Goal: Information Seeking & Learning: Learn about a topic

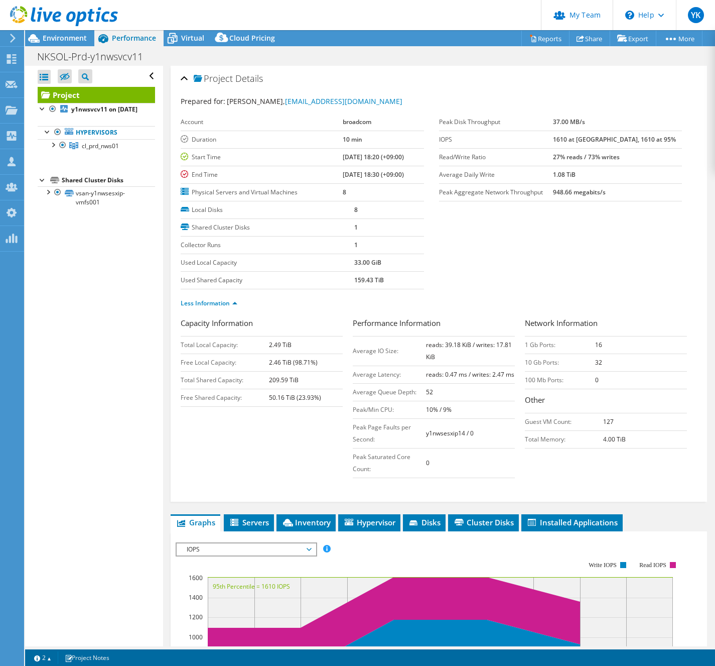
select select "[GEOGRAPHIC_DATA]"
select select "JPY"
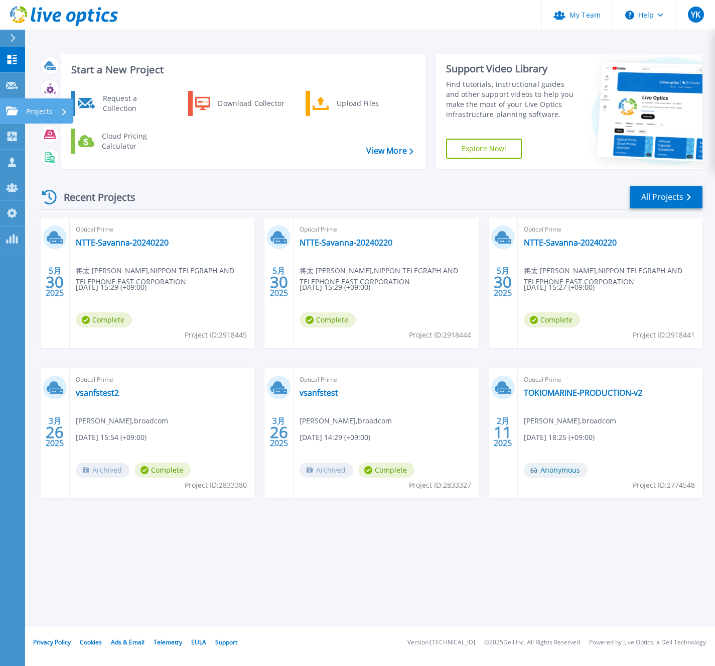
click at [17, 106] on icon at bounding box center [12, 110] width 12 height 9
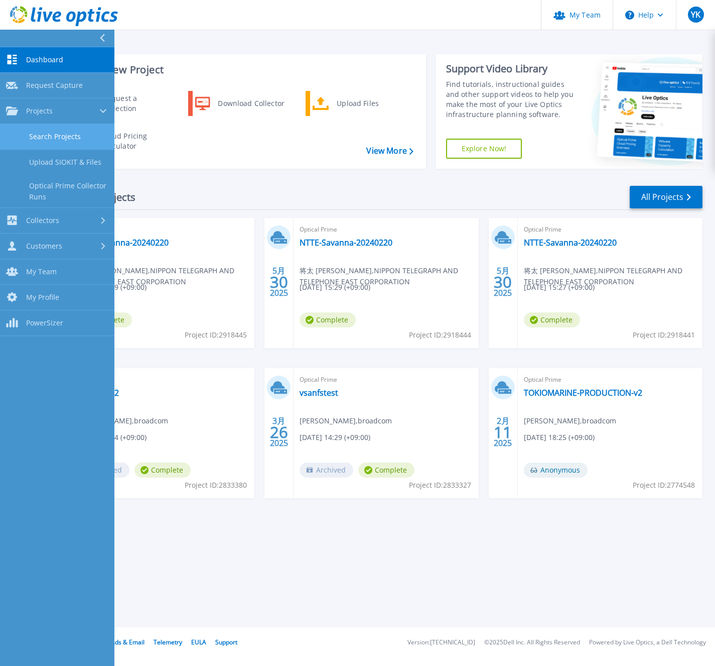
click at [76, 136] on link "Search Projects" at bounding box center [57, 137] width 114 height 26
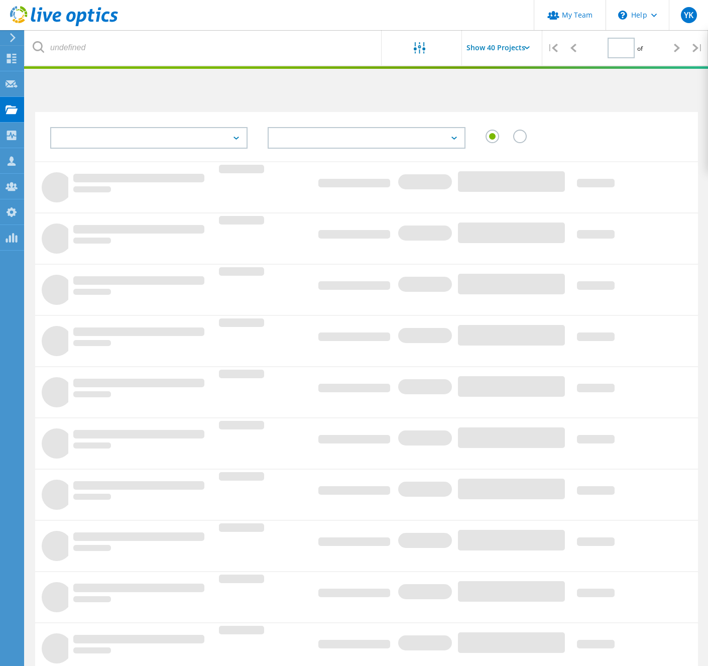
type input "1"
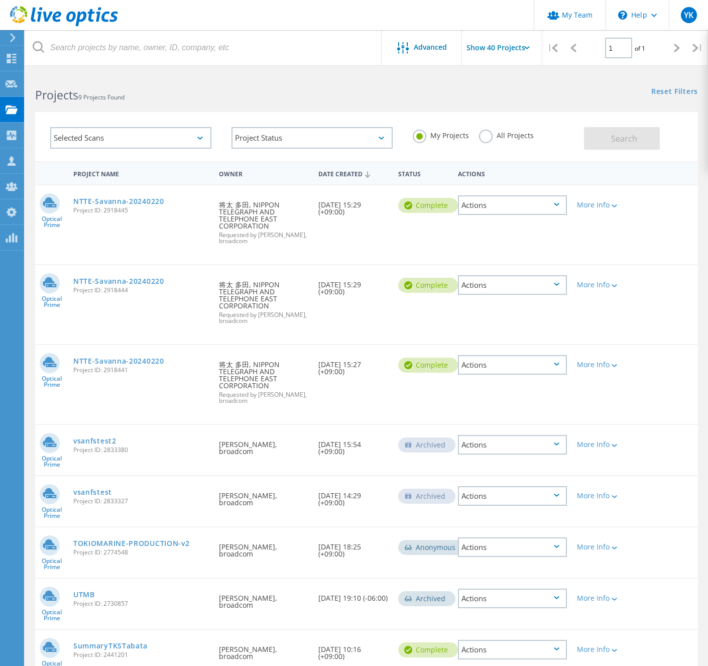
click at [495, 142] on div "All Projects" at bounding box center [506, 137] width 55 height 15
click at [491, 138] on label "All Projects" at bounding box center [506, 135] width 55 height 10
click at [0, 0] on input "All Projects" at bounding box center [0, 0] width 0 height 0
click at [618, 143] on span "Search" at bounding box center [624, 138] width 26 height 11
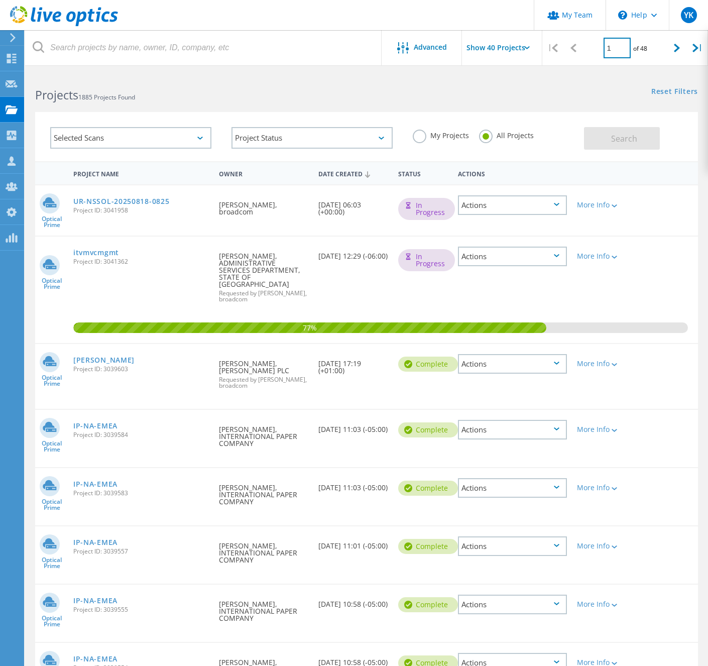
click at [613, 49] on input "1" at bounding box center [616, 48] width 27 height 21
drag, startPoint x: 614, startPoint y: 49, endPoint x: 588, endPoint y: 51, distance: 26.2
click at [588, 51] on div "1 of 48" at bounding box center [625, 44] width 83 height 28
click at [619, 47] on input "1" at bounding box center [616, 48] width 27 height 21
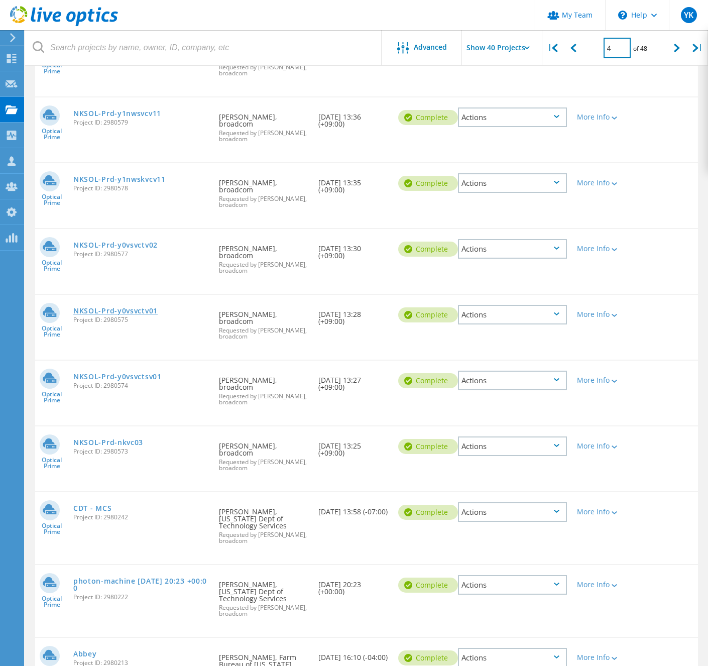
scroll to position [359, 0]
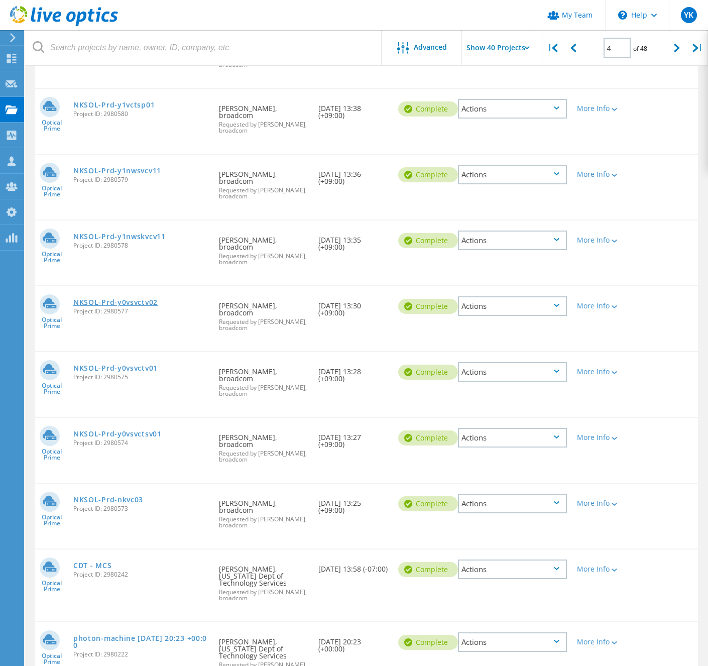
click at [157, 299] on link "NKSOL-Prd-y0vsvctv02" at bounding box center [115, 302] width 84 height 7
click at [158, 364] on link "NKSOL-Prd-y0vsvctv01" at bounding box center [115, 367] width 84 height 7
click at [165, 440] on span "Project ID: 2980574" at bounding box center [141, 443] width 136 height 6
click at [162, 430] on link "NKSOL-Prd-y0vsvctsv01" at bounding box center [117, 433] width 88 height 7
click at [143, 496] on link "NKSOL-Prd-nkvc03" at bounding box center [108, 499] width 70 height 7
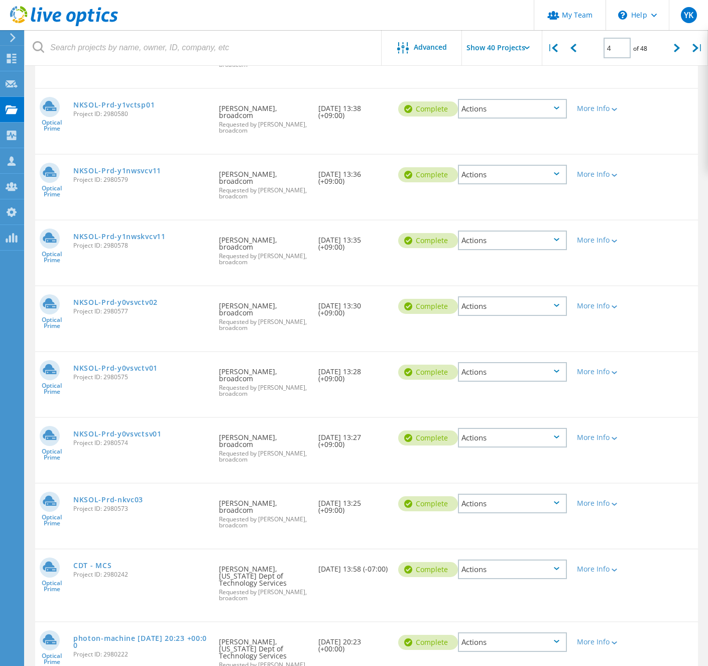
click at [209, 222] on div "Optical Prime NKSOL-Prd-y1nwskvcv11 Project ID: 2980578 Requested By Hisanori O…" at bounding box center [366, 252] width 663 height 65
click at [209, 286] on div "NKSOL-Prd-y0vsvctv02 Project ID: 2980577" at bounding box center [141, 305] width 146 height 38
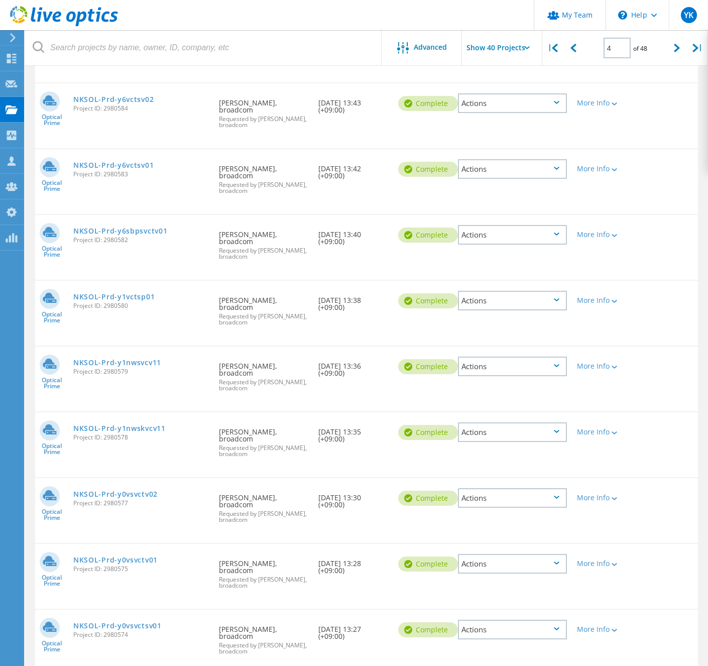
scroll to position [189, 0]
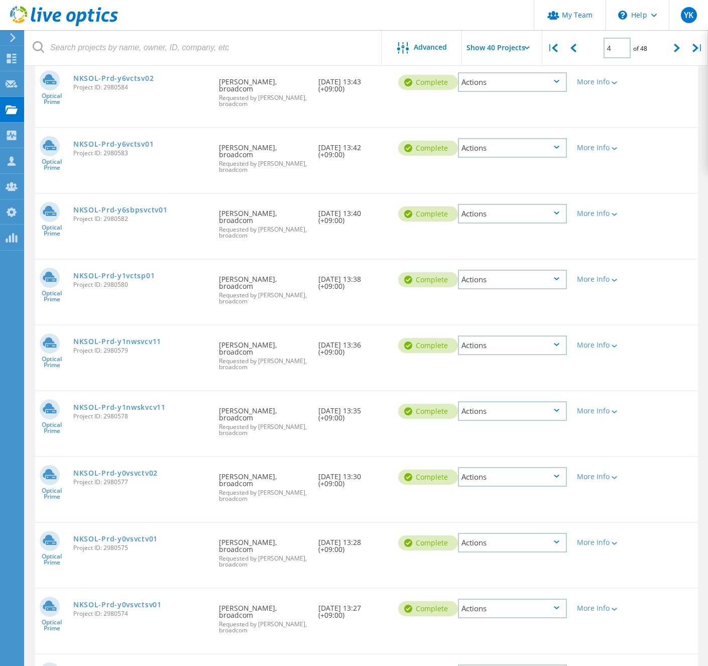
click at [201, 665] on span "Project ID: 2980573" at bounding box center [141, 679] width 136 height 6
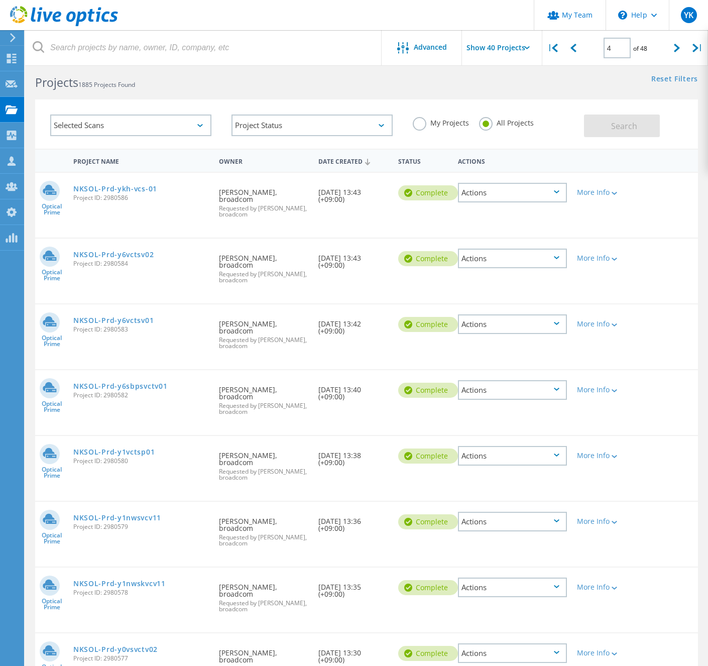
scroll to position [6, 0]
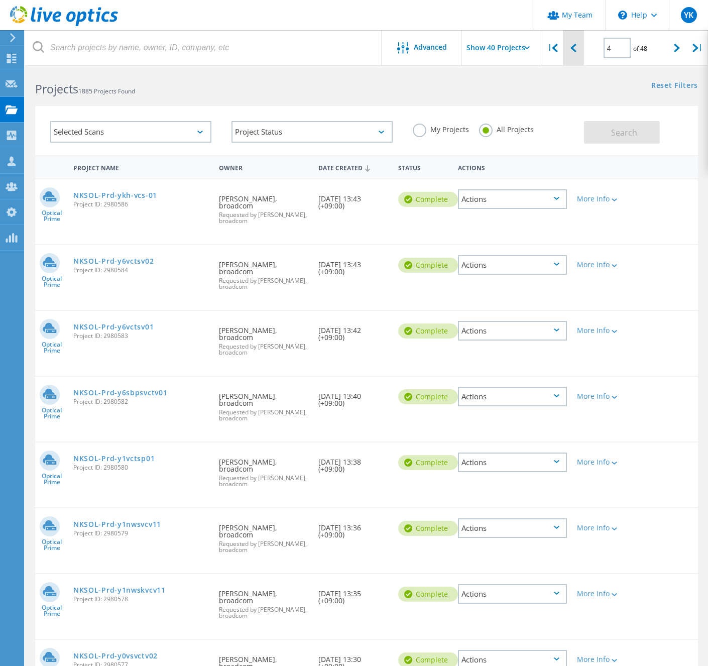
click at [575, 52] on icon at bounding box center [573, 48] width 6 height 9
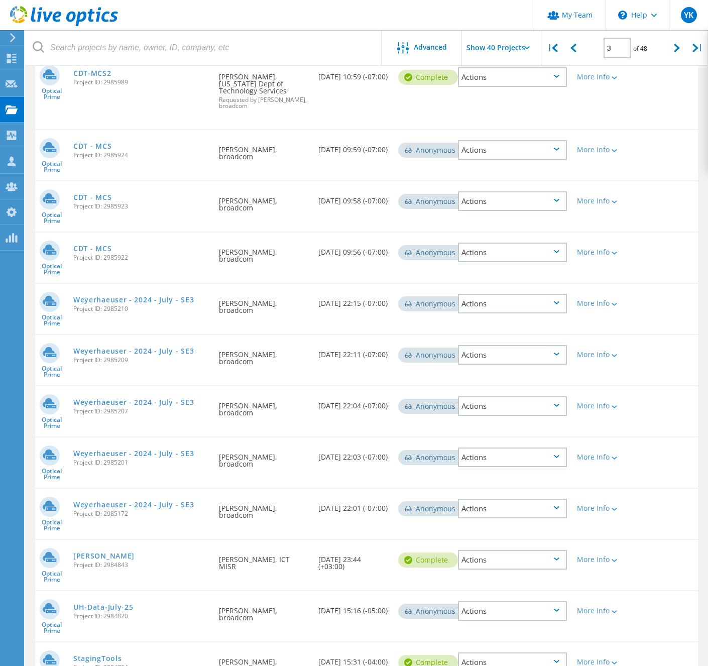
scroll to position [1732, 0]
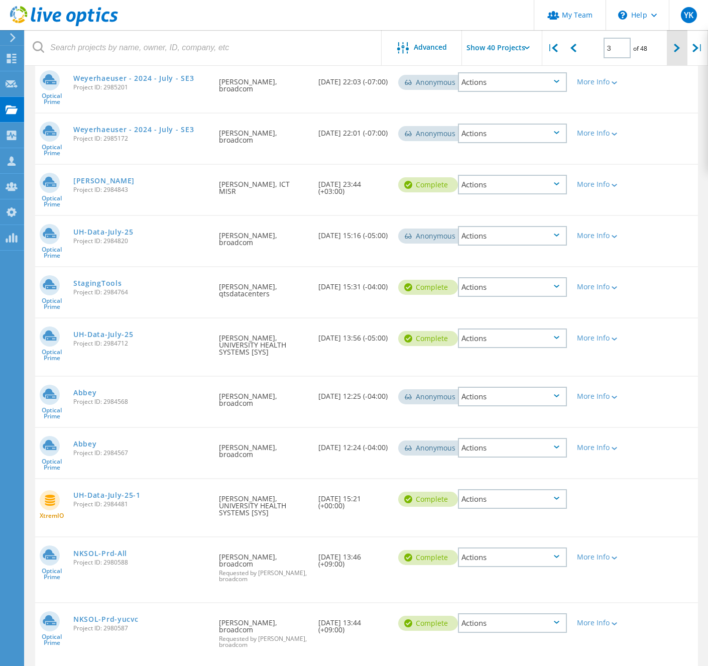
click at [673, 53] on div at bounding box center [677, 48] width 21 height 36
type input "4"
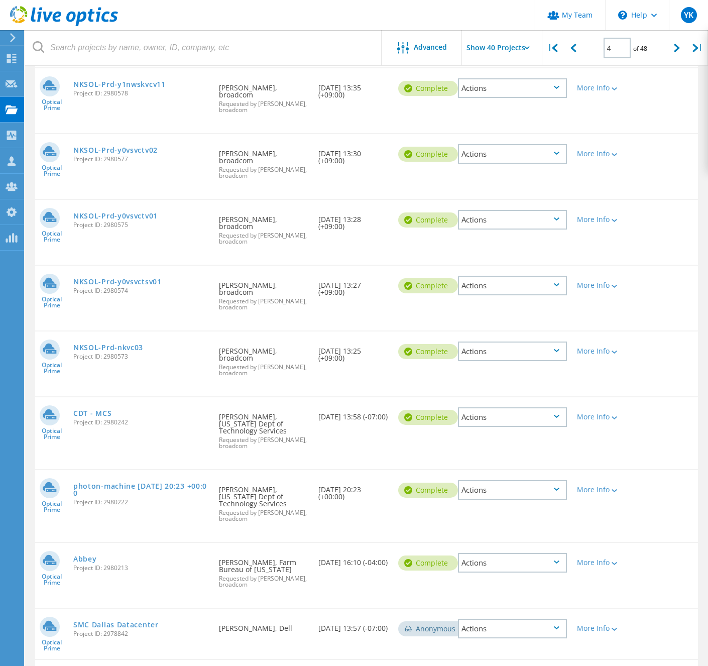
scroll to position [525, 0]
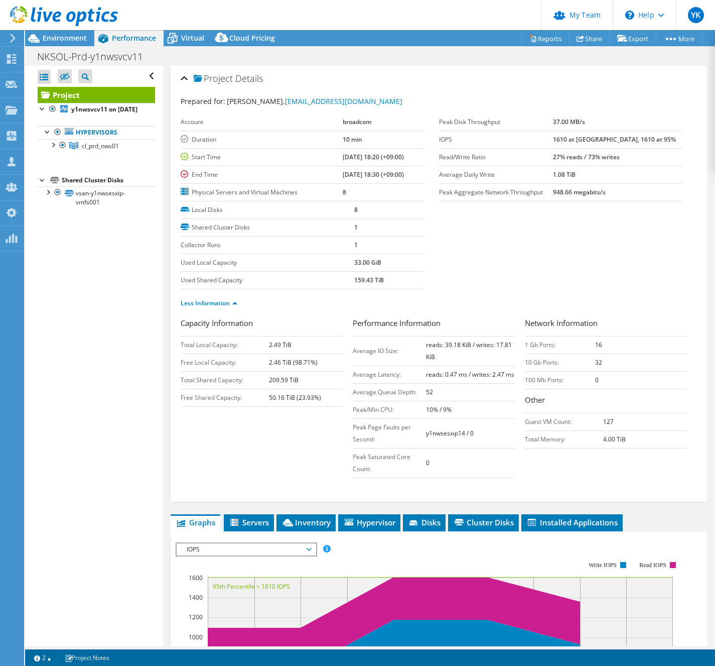
select select "[GEOGRAPHIC_DATA]"
select select "JPY"
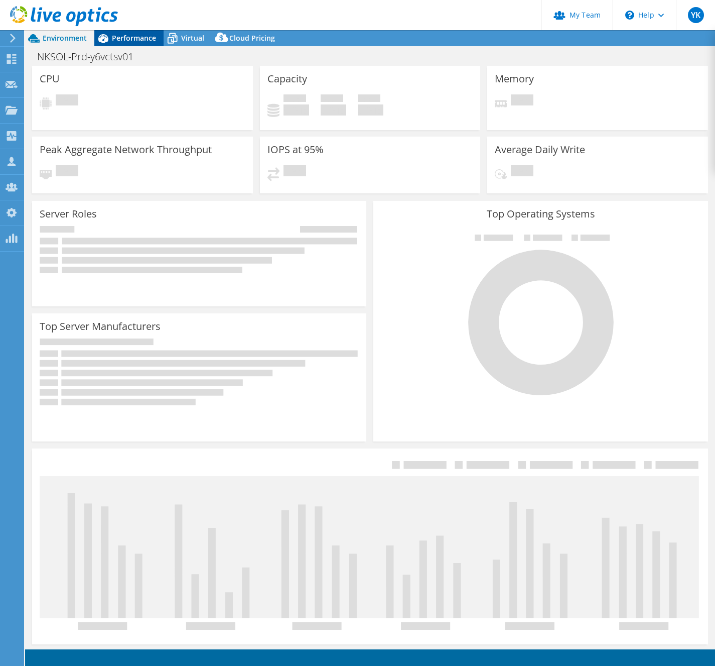
select select "[GEOGRAPHIC_DATA]"
select select "JPY"
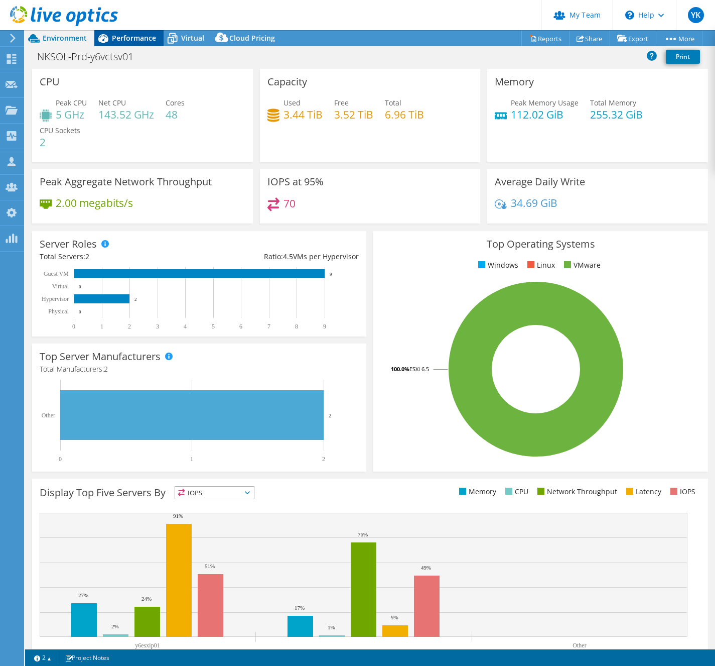
click at [140, 40] on span "Performance" at bounding box center [134, 38] width 44 height 10
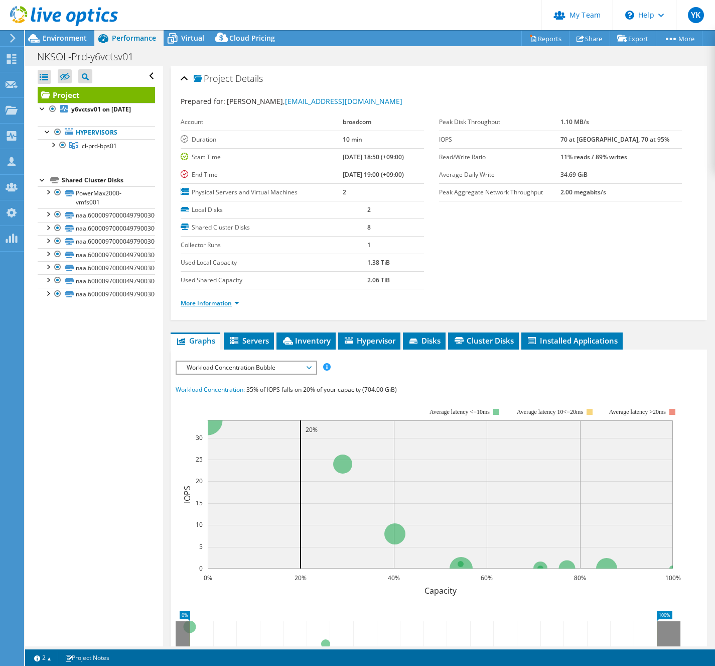
click at [225, 302] on link "More Information" at bounding box center [210, 303] width 59 height 9
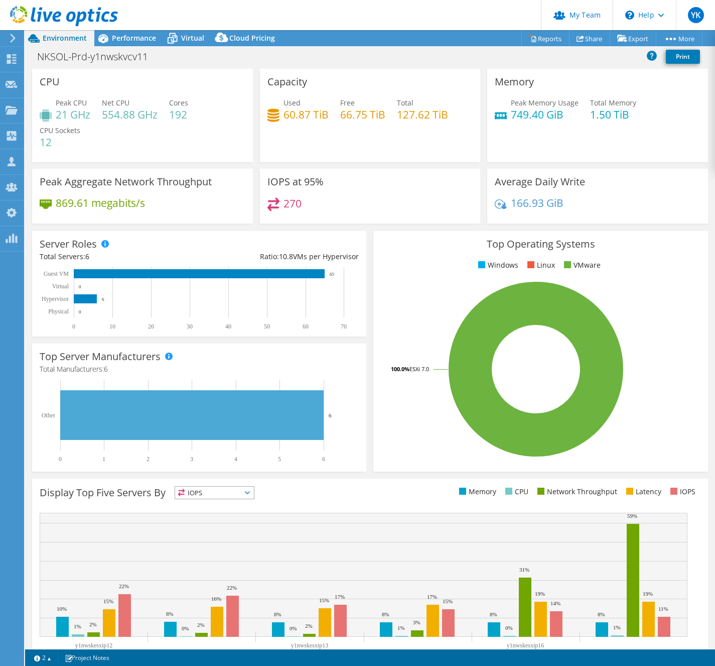
select select "[GEOGRAPHIC_DATA]"
select select "JPY"
click at [117, 61] on h1 "NKSOL-Prd-y1nwskvcv11" at bounding box center [98, 56] width 131 height 11
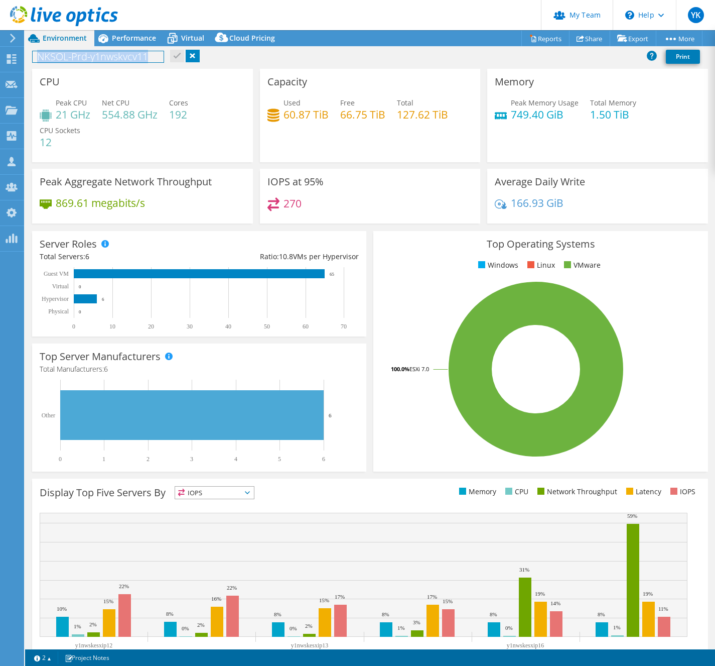
click at [117, 61] on h1 "NKSOL-Prd-y1nwskvcv11" at bounding box center [98, 56] width 131 height 11
copy h1 "NKSOL-Prd-y1nwskvcv11"
click at [182, 38] on span "Virtual" at bounding box center [192, 38] width 23 height 10
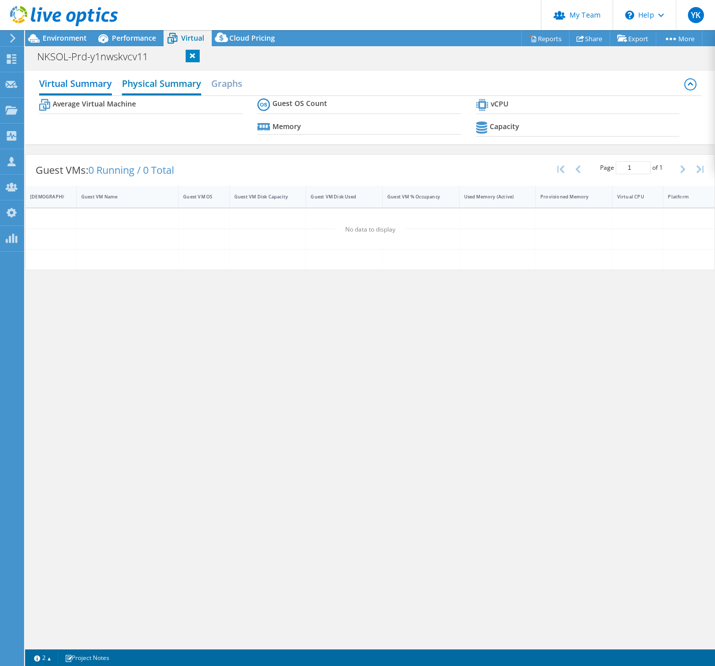
click at [179, 86] on h2 "Physical Summary" at bounding box center [161, 84] width 79 height 22
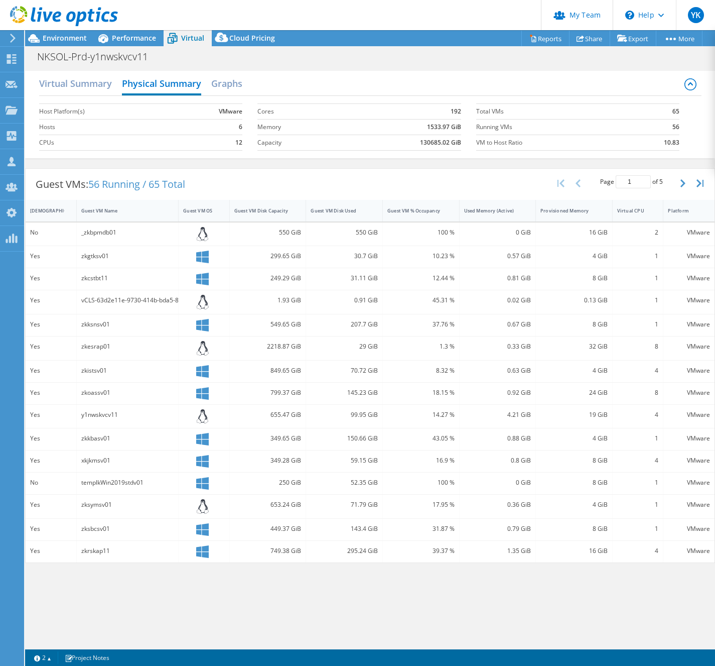
click at [48, 33] on div at bounding box center [59, 17] width 118 height 34
drag, startPoint x: 67, startPoint y: 38, endPoint x: 79, endPoint y: 46, distance: 14.6
click at [67, 39] on span "Environment" at bounding box center [65, 38] width 44 height 10
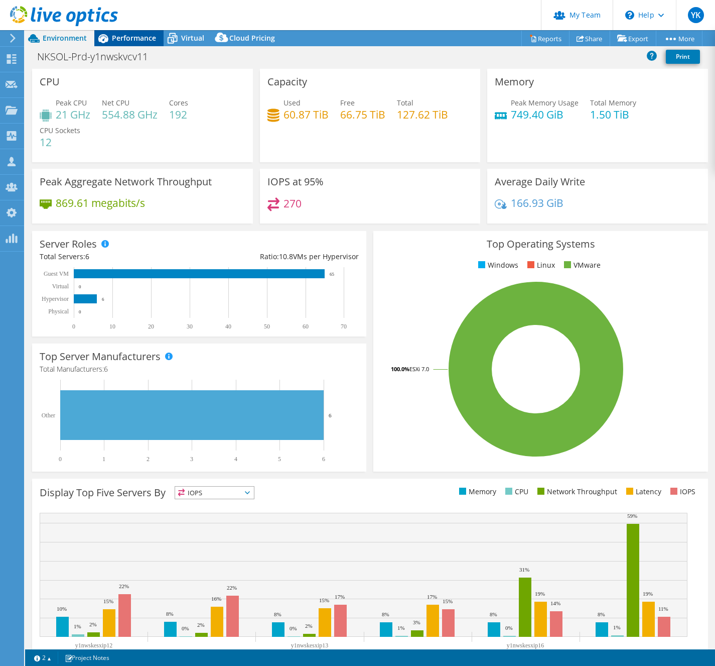
click at [117, 39] on span "Performance" at bounding box center [134, 38] width 44 height 10
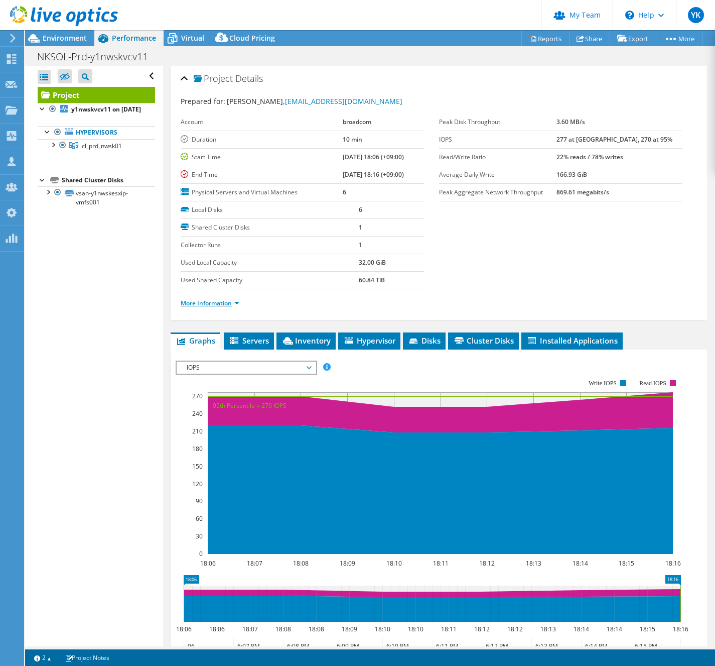
click at [201, 300] on link "More Information" at bounding box center [210, 303] width 59 height 9
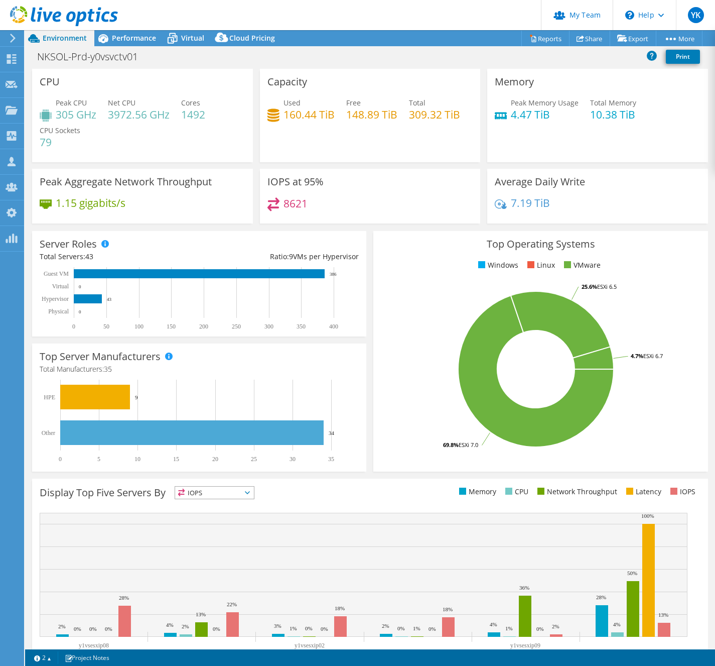
select select "[GEOGRAPHIC_DATA]"
select select "JPY"
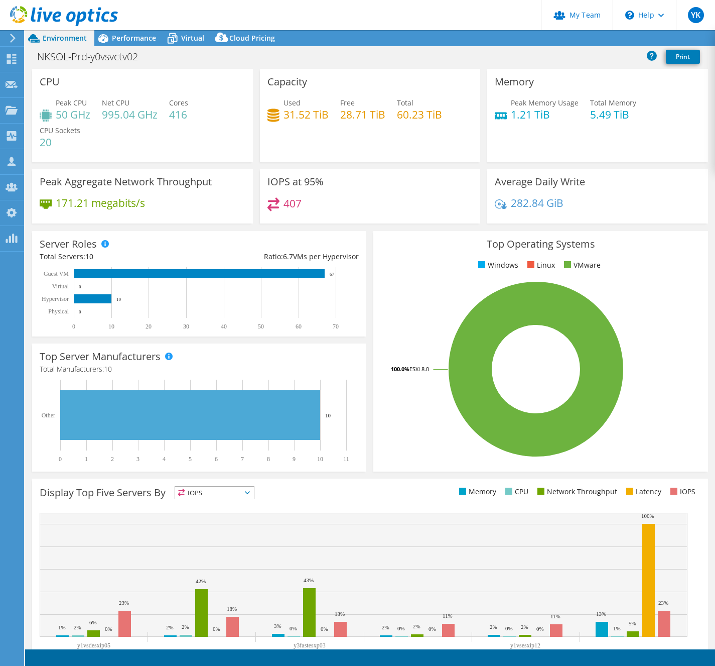
select select "[GEOGRAPHIC_DATA]"
select select "JPY"
click at [115, 58] on h1 "NKSOL-Prd-y0vsvctv02" at bounding box center [93, 56] width 121 height 11
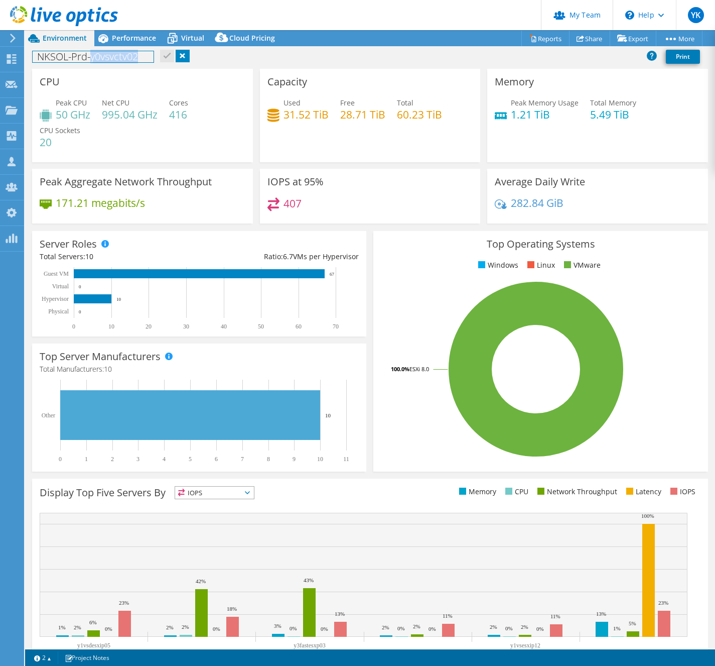
click at [115, 58] on h1 "NKSOL-Prd-y0vsvctv02" at bounding box center [93, 56] width 121 height 11
copy h1 "NKSOL-Prd-y0vsvctv02"
click at [123, 39] on span "Performance" at bounding box center [134, 38] width 44 height 10
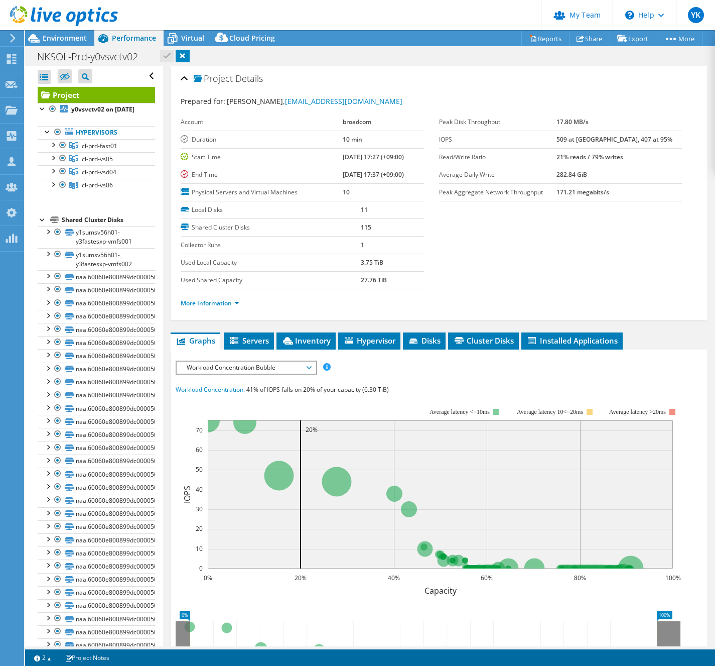
click at [123, 39] on span "Performance" at bounding box center [134, 38] width 44 height 10
click at [185, 37] on span "Virtual" at bounding box center [192, 38] width 23 height 10
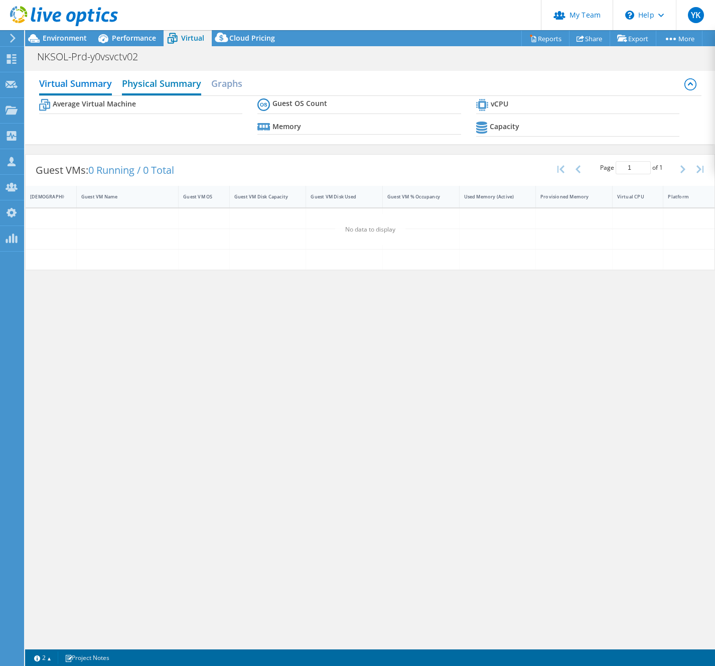
click at [178, 81] on h2 "Physical Summary" at bounding box center [161, 84] width 79 height 22
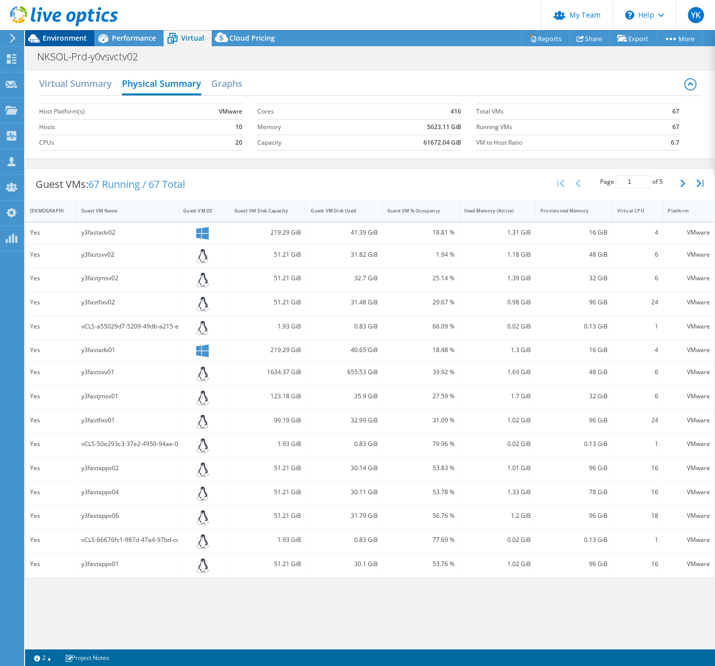
click at [62, 44] on div "Environment" at bounding box center [59, 38] width 69 height 16
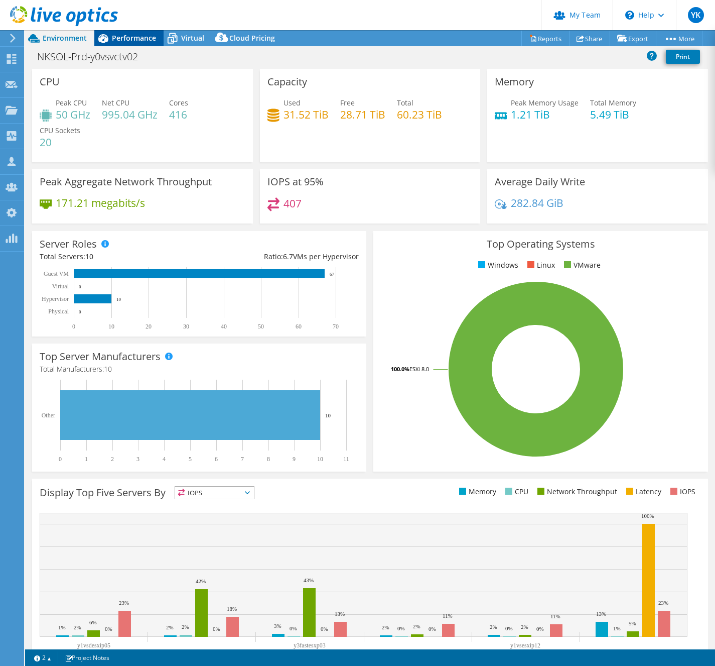
click at [145, 38] on span "Performance" at bounding box center [134, 38] width 44 height 10
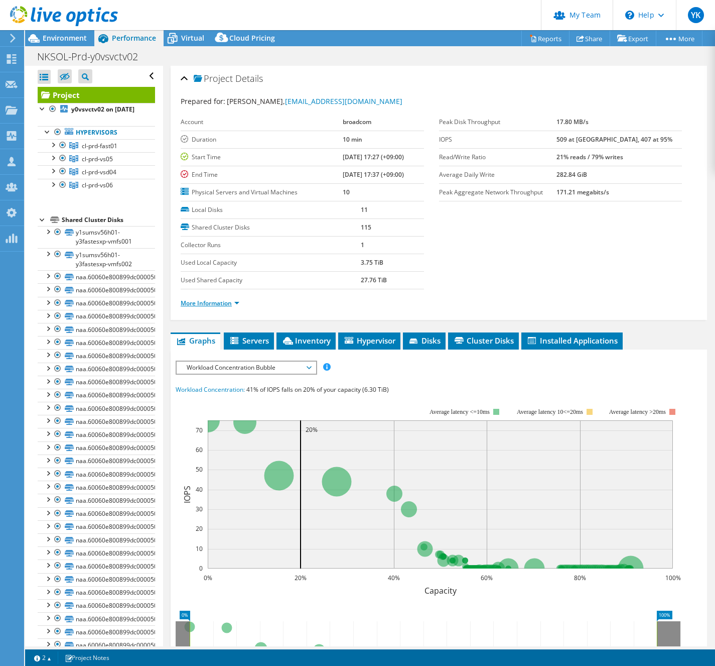
click at [221, 301] on link "More Information" at bounding box center [210, 303] width 59 height 9
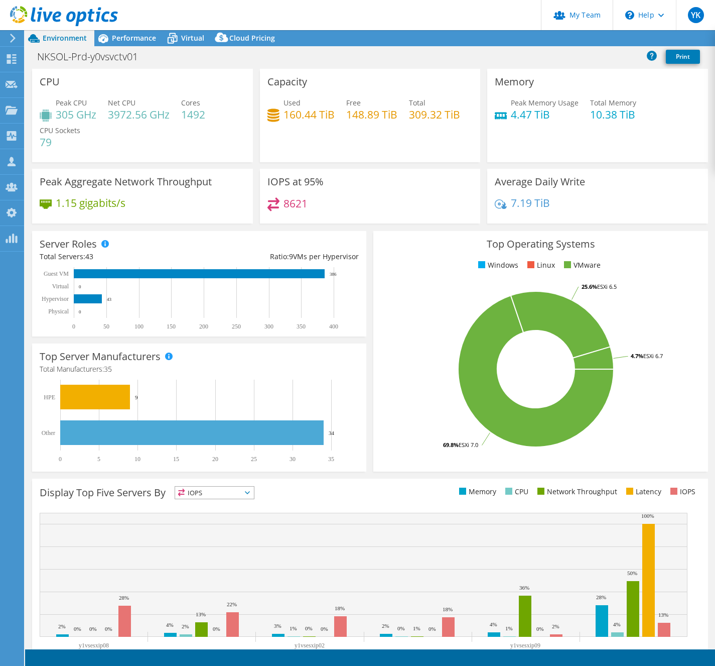
select select "[GEOGRAPHIC_DATA]"
select select "JPY"
click at [223, 226] on div "Peak Aggregate Network Throughput 1.15 gigabits/s" at bounding box center [143, 199] width 228 height 61
click at [96, 55] on h1 "NKSOL-Prd-y0vsvctv01" at bounding box center [93, 56] width 121 height 11
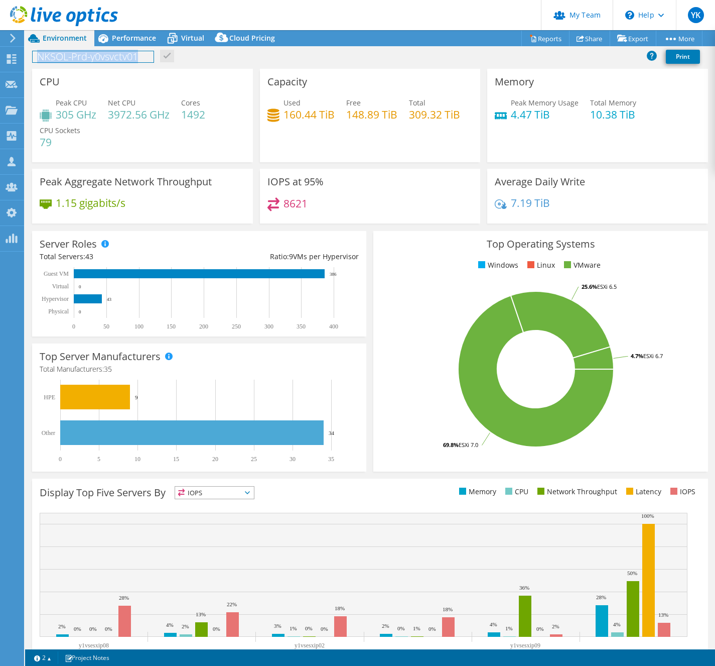
click at [96, 55] on h1 "NKSOL-Prd-y0vsvctv01" at bounding box center [93, 56] width 121 height 11
copy h1 "NKSOL-Prd-y0vsvctv01"
click at [188, 34] on span "Virtual" at bounding box center [192, 38] width 23 height 10
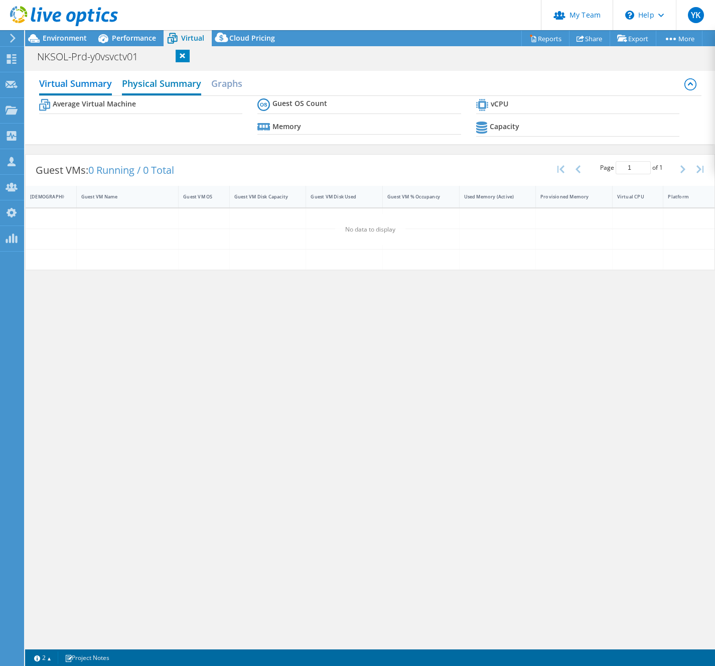
click at [147, 85] on h2 "Physical Summary" at bounding box center [161, 84] width 79 height 22
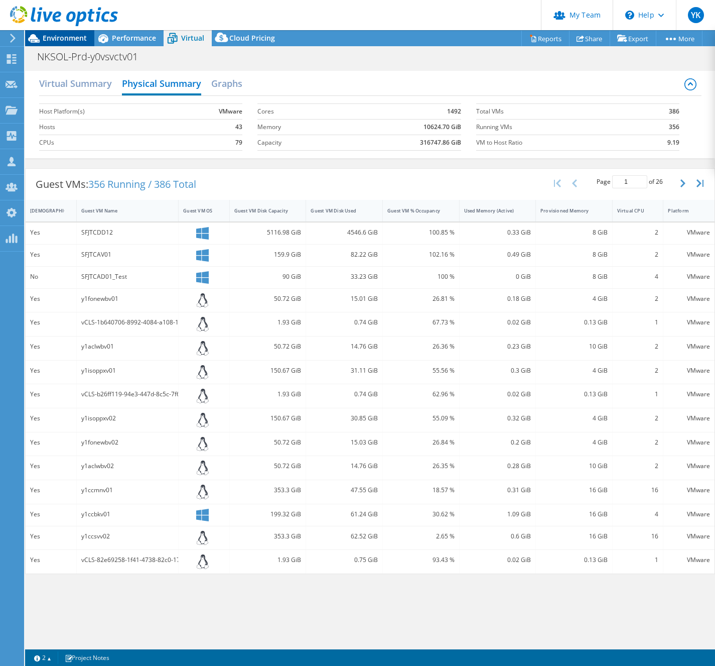
click at [70, 38] on span "Environment" at bounding box center [65, 38] width 44 height 10
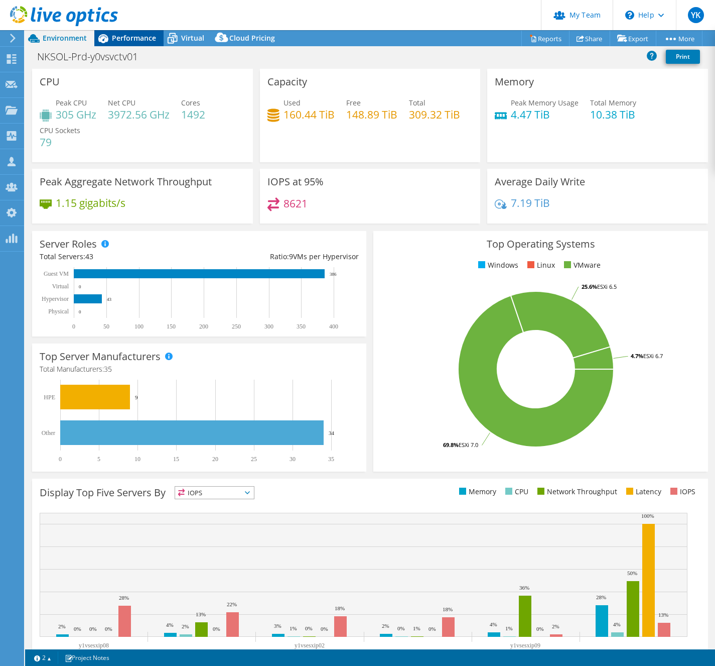
click at [128, 38] on span "Performance" at bounding box center [134, 38] width 44 height 10
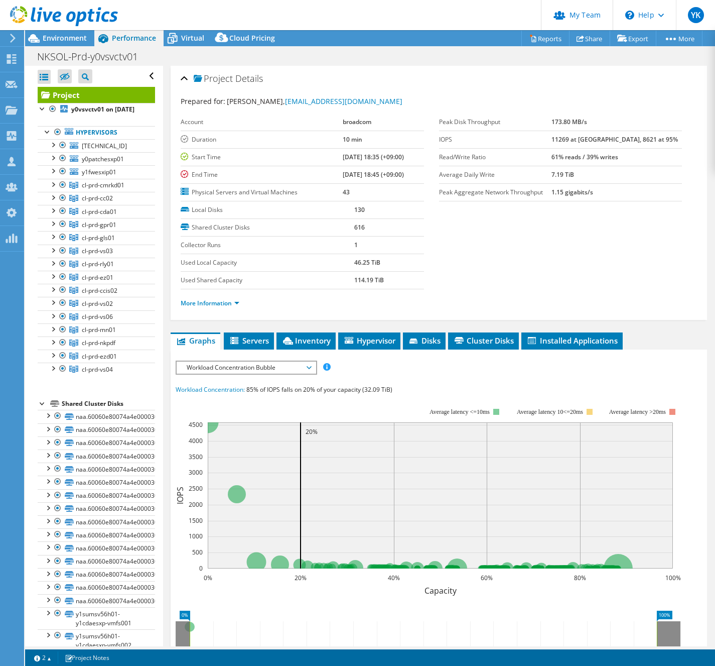
click at [228, 295] on ul "More Information" at bounding box center [439, 302] width 517 height 14
click at [228, 300] on link "More Information" at bounding box center [210, 303] width 59 height 9
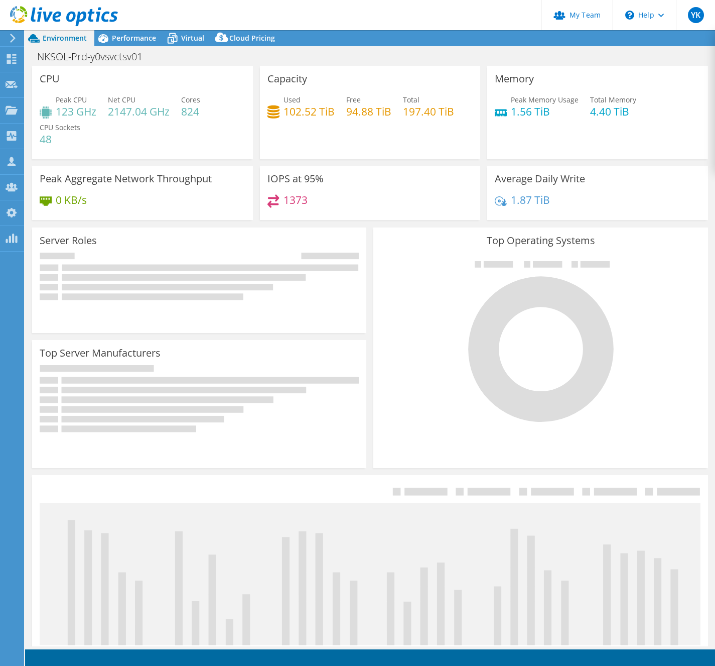
select select "[GEOGRAPHIC_DATA]"
select select "JPY"
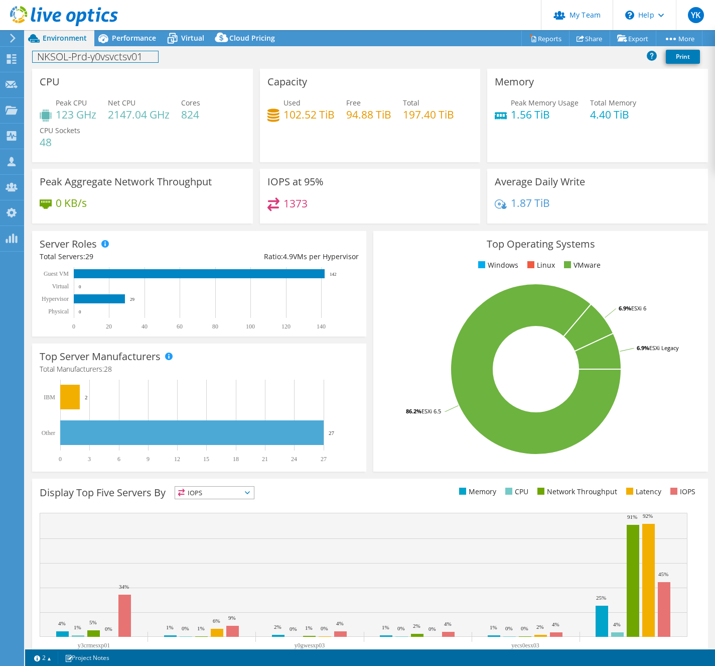
click at [110, 59] on h1 "NKSOL-Prd-y0vsvctsv01" at bounding box center [95, 56] width 125 height 11
copy h1 "NKSOL-Prd-y0vsvctsv01"
click at [188, 39] on span "Virtual" at bounding box center [192, 38] width 23 height 10
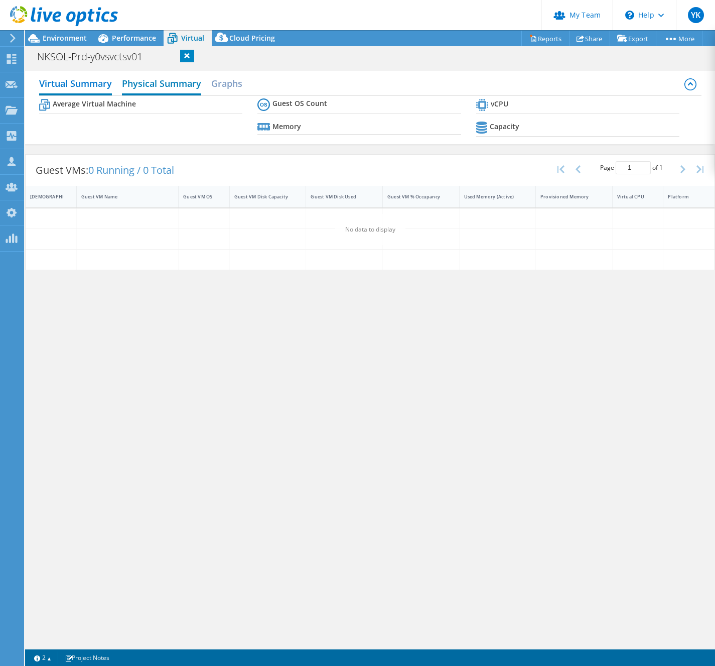
click at [174, 85] on h2 "Physical Summary" at bounding box center [161, 84] width 79 height 22
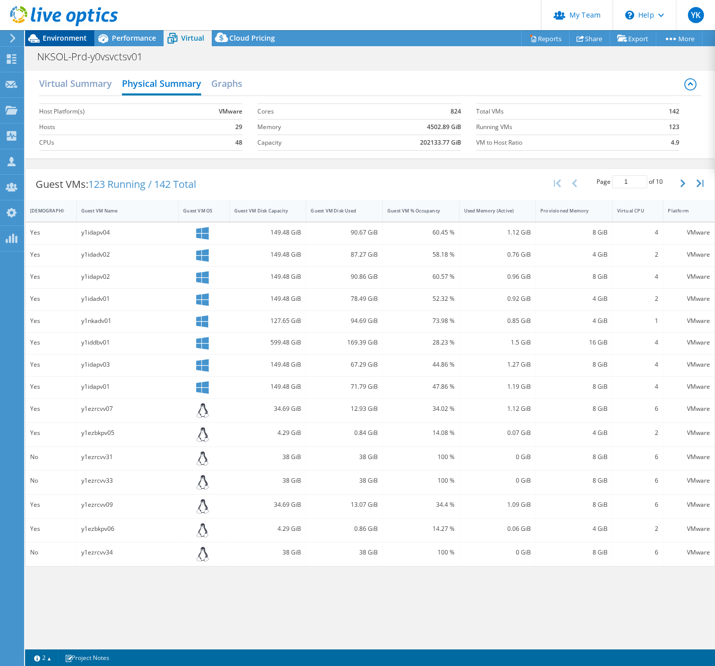
click at [56, 40] on span "Environment" at bounding box center [65, 38] width 44 height 10
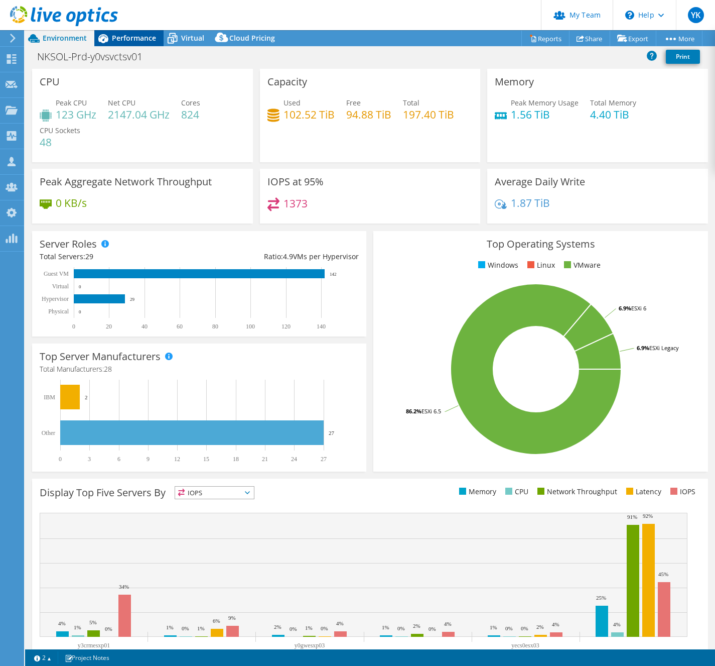
click at [143, 40] on span "Performance" at bounding box center [134, 38] width 44 height 10
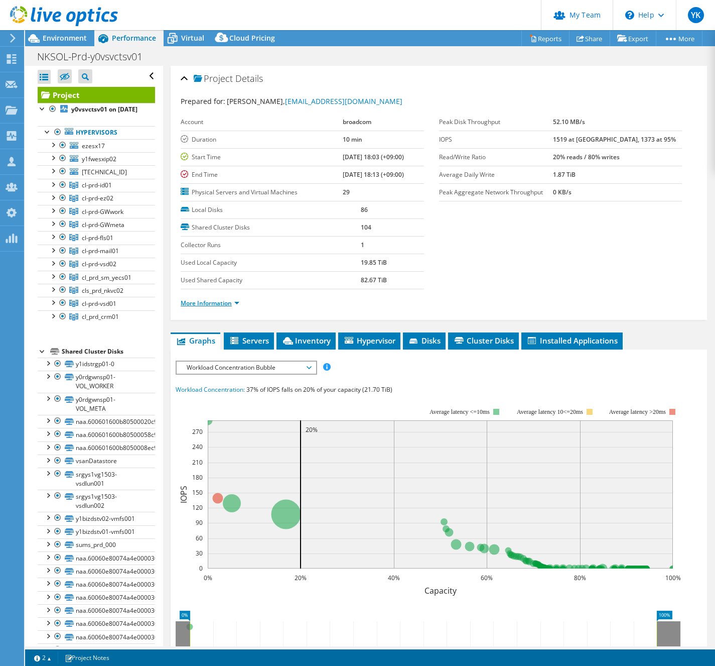
click at [210, 302] on link "More Information" at bounding box center [210, 303] width 59 height 9
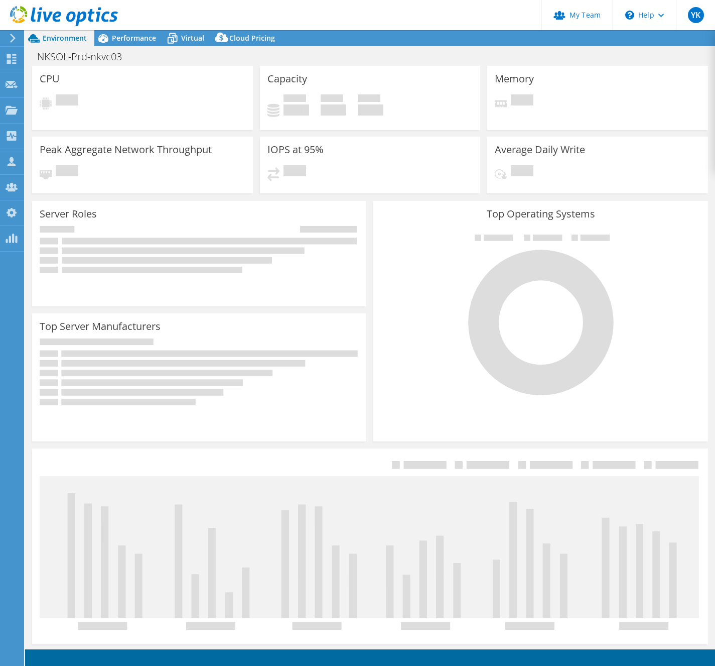
select select "[GEOGRAPHIC_DATA]"
select select "JPY"
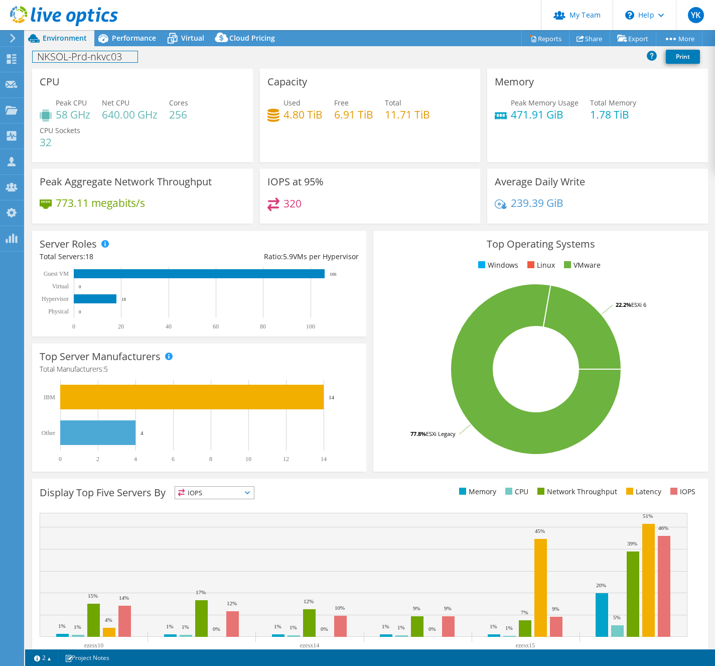
click at [108, 61] on h1 "NKSOL-Prd-nkvc03" at bounding box center [85, 56] width 105 height 11
copy h1 "NKSOL-Prd-nkvc03"
click at [178, 36] on icon at bounding box center [173, 39] width 18 height 18
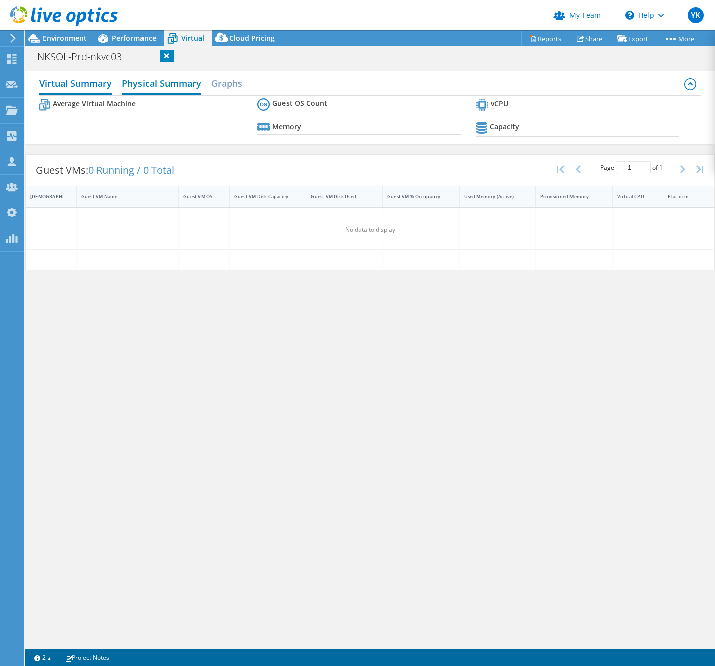
click at [189, 81] on h2 "Physical Summary" at bounding box center [161, 84] width 79 height 22
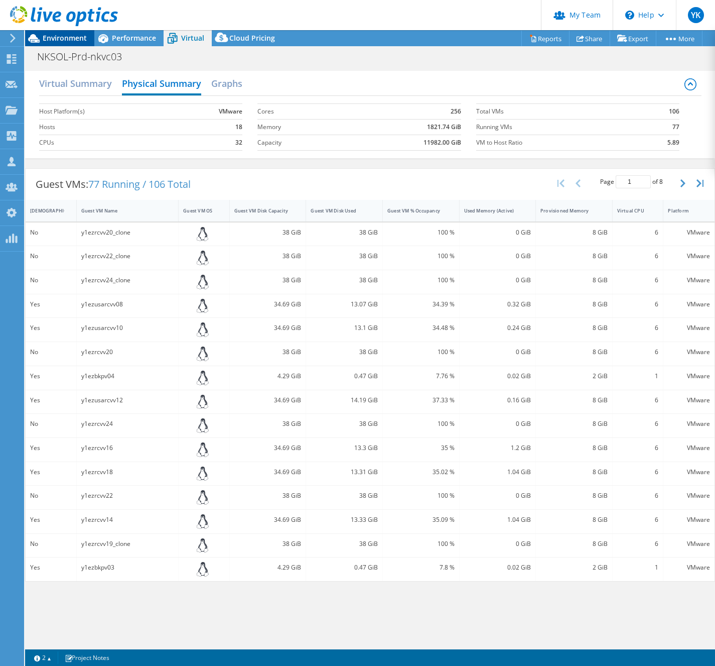
click at [52, 40] on span "Environment" at bounding box center [65, 38] width 44 height 10
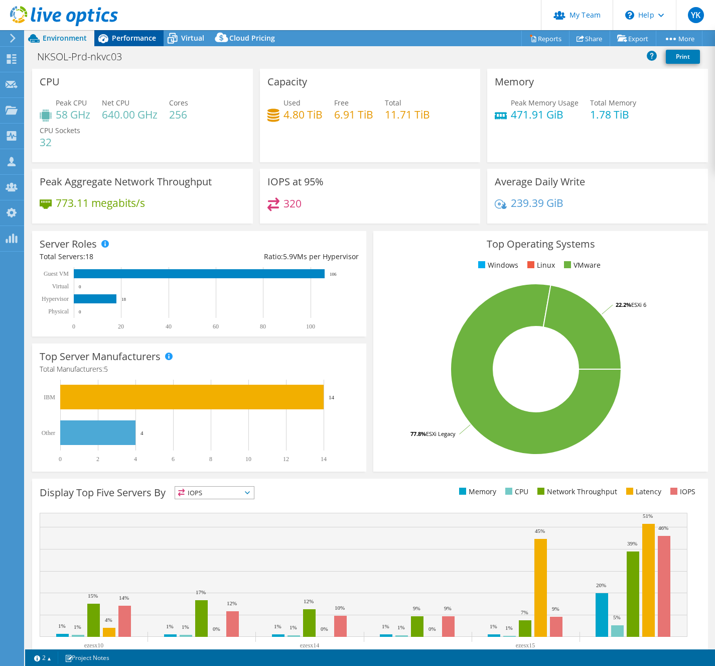
click at [144, 40] on span "Performance" at bounding box center [134, 38] width 44 height 10
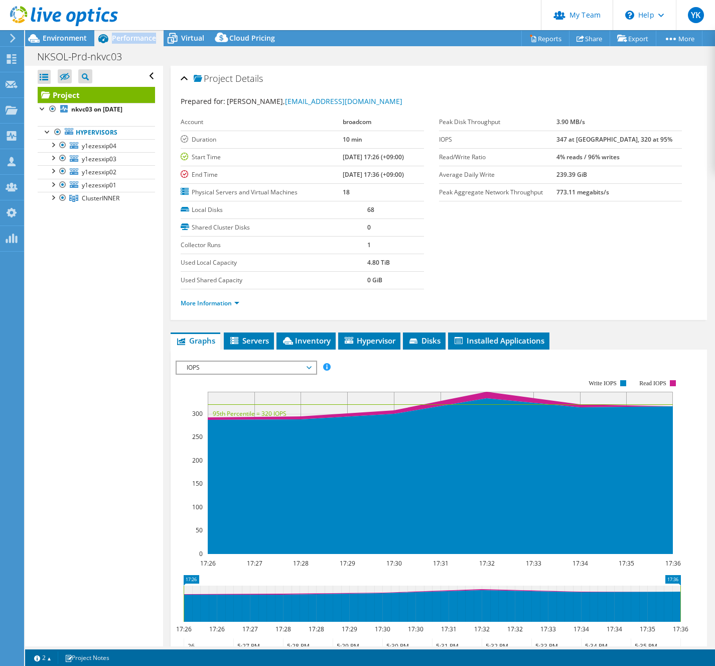
click at [144, 40] on span "Performance" at bounding box center [134, 38] width 44 height 10
click at [221, 301] on link "More Information" at bounding box center [210, 303] width 59 height 9
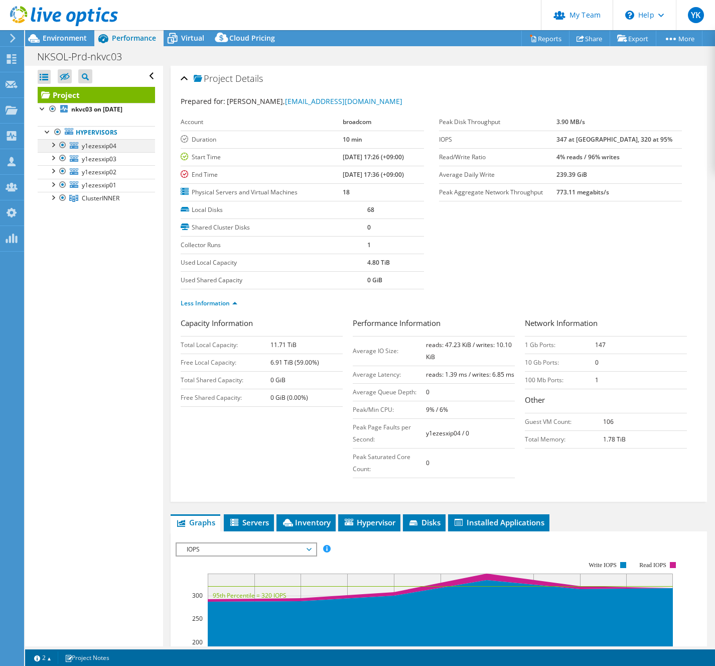
click at [53, 144] on div at bounding box center [53, 144] width 10 height 10
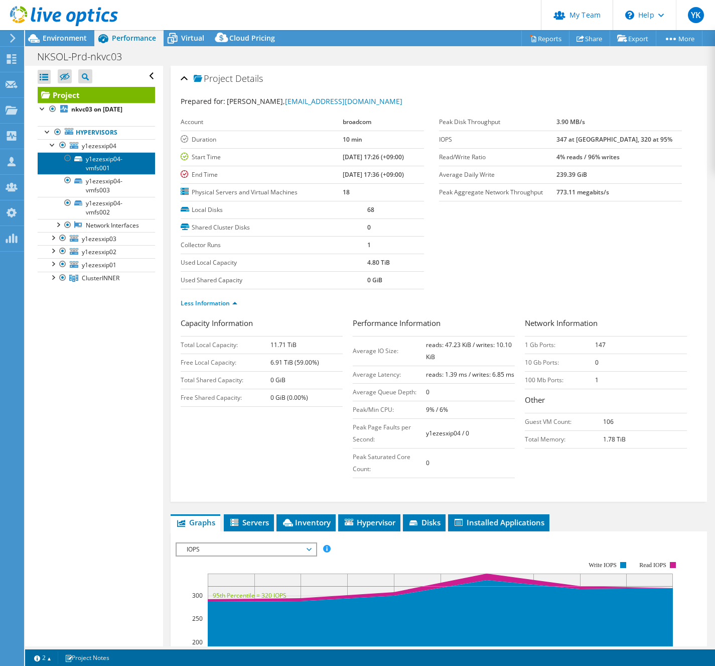
click at [107, 158] on link "y1ezesxip04-vmfs001" at bounding box center [96, 163] width 117 height 22
